Goal: Transaction & Acquisition: Purchase product/service

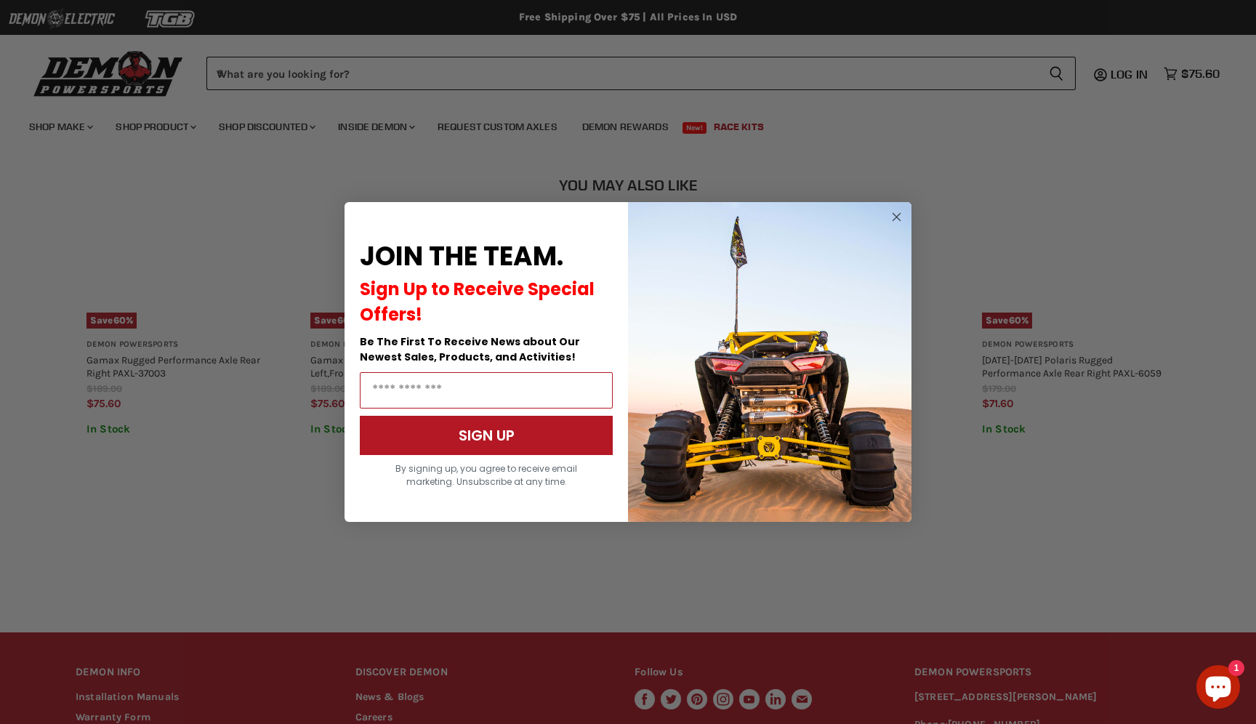
scroll to position [756, 0]
